Goal: Register for event/course

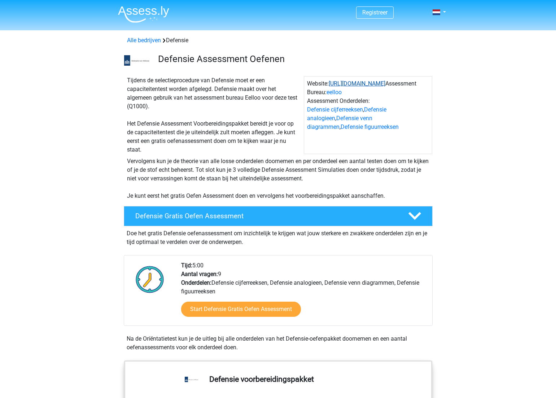
click at [368, 83] on link "https://www.defensie.nl/" at bounding box center [356, 83] width 57 height 7
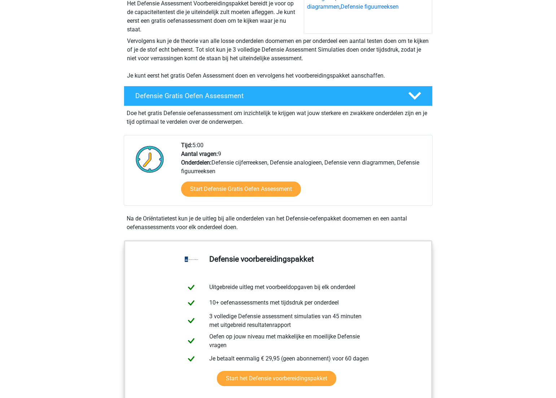
scroll to position [160, 0]
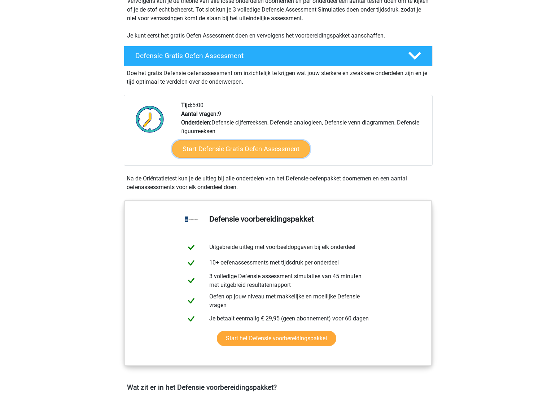
click at [274, 150] on link "Start Defensie Gratis Oefen Assessment" at bounding box center [241, 148] width 138 height 17
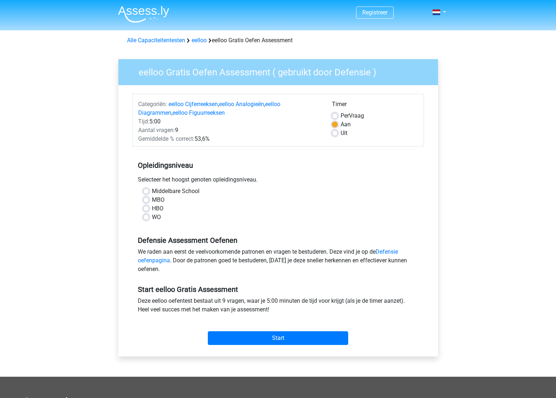
click at [152, 199] on label "MBO" at bounding box center [158, 199] width 13 height 9
click at [146, 199] on input "MBO" at bounding box center [146, 198] width 6 height 7
radio input "true"
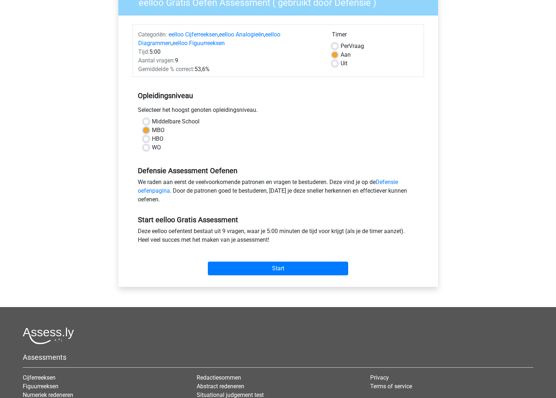
scroll to position [110, 0]
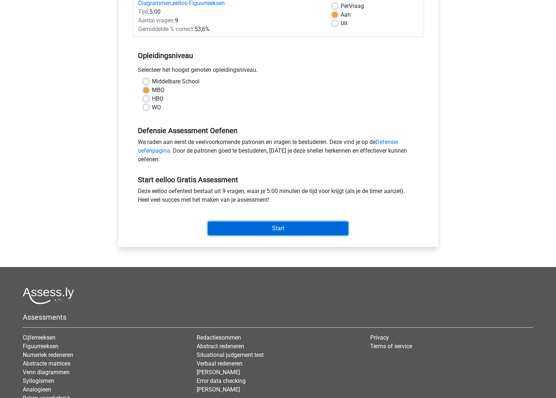
click at [259, 225] on input "Start" at bounding box center [278, 228] width 140 height 14
